Goal: Browse casually

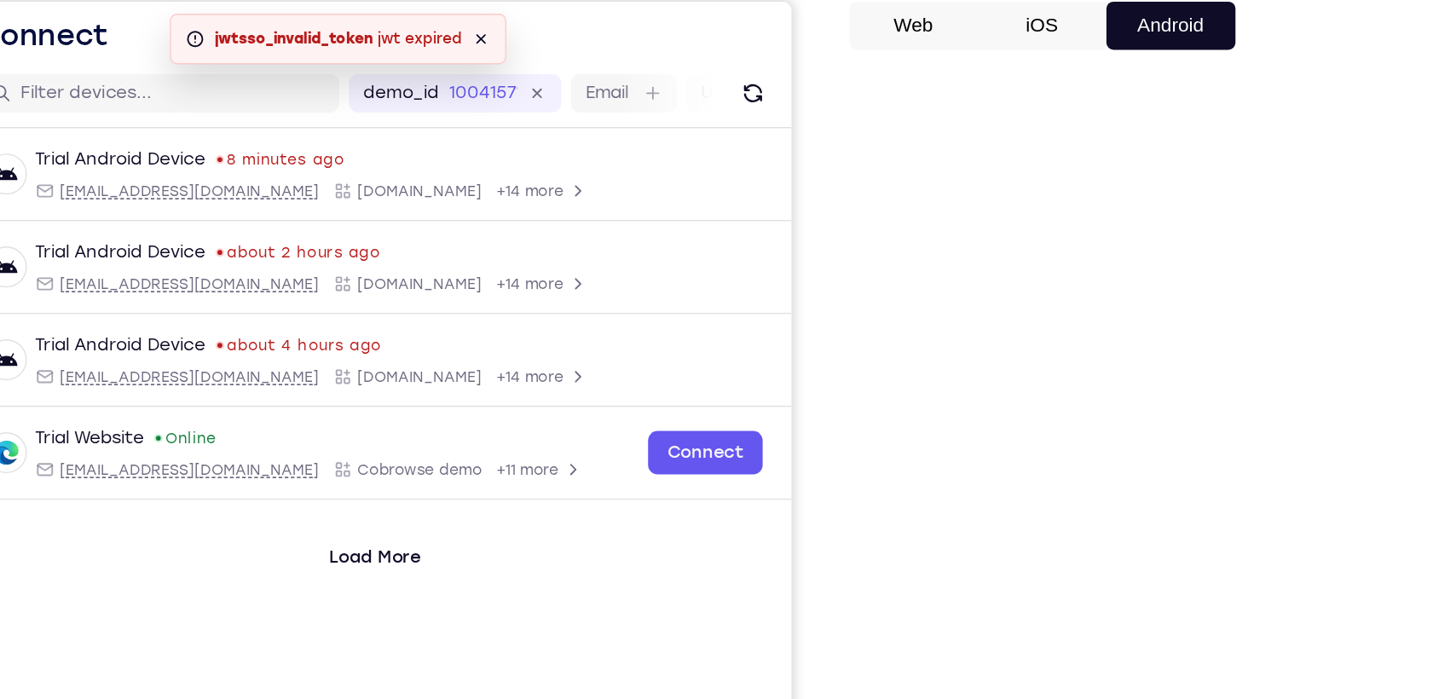
scroll to position [136, 0]
